Goal: Information Seeking & Learning: Check status

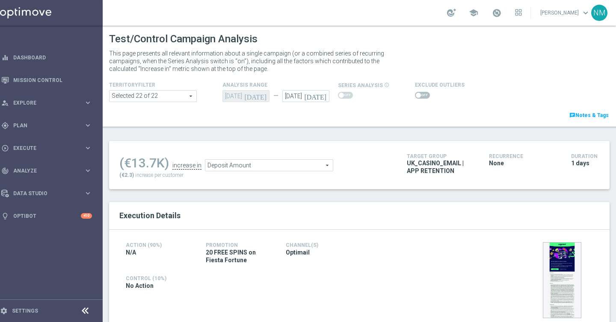
scroll to position [430, 0]
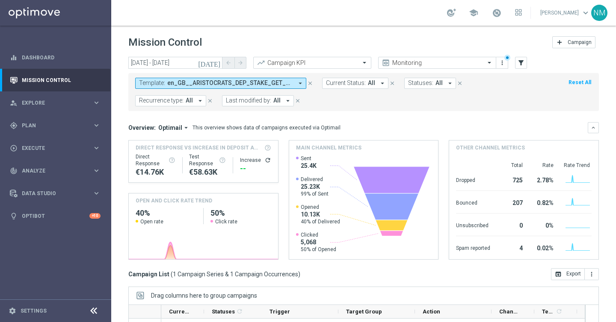
scroll to position [123, 0]
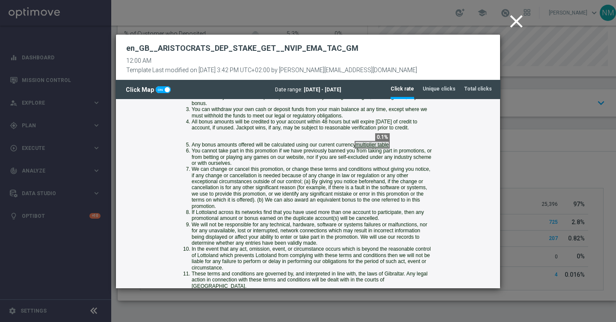
scroll to position [805, 0]
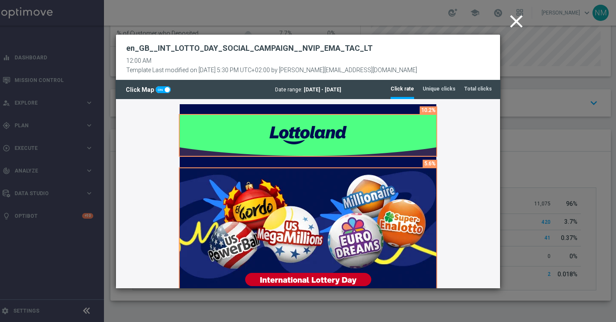
scroll to position [120, 0]
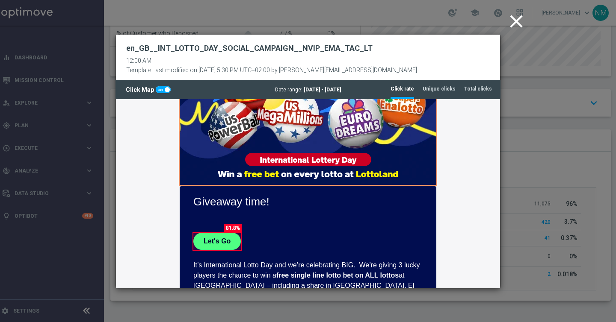
click at [515, 25] on icon "close" at bounding box center [516, 21] width 21 height 21
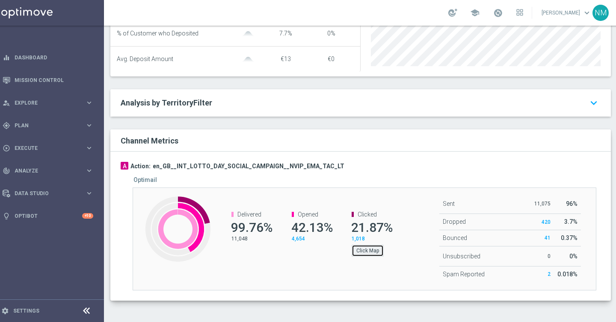
click at [375, 251] on button "Click Map" at bounding box center [368, 251] width 32 height 12
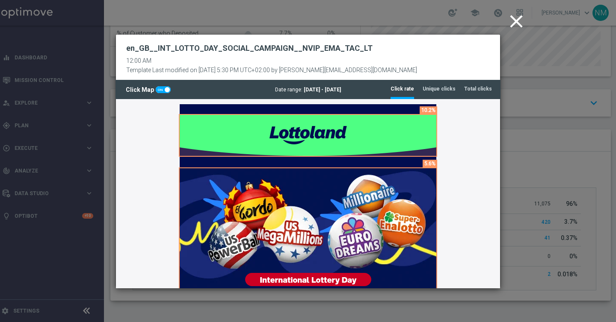
scroll to position [0, 0]
